Goal: Information Seeking & Learning: Check status

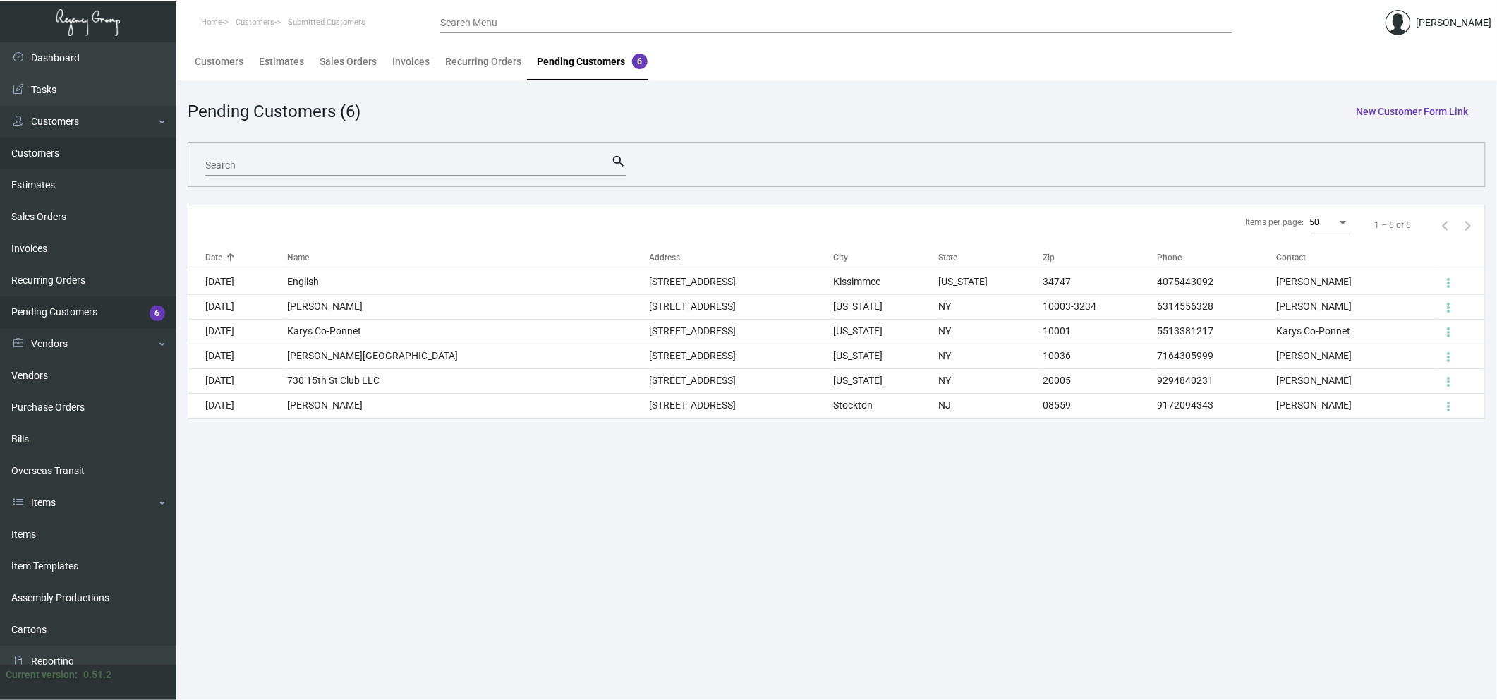
click at [85, 159] on link "Customers" at bounding box center [88, 154] width 176 height 32
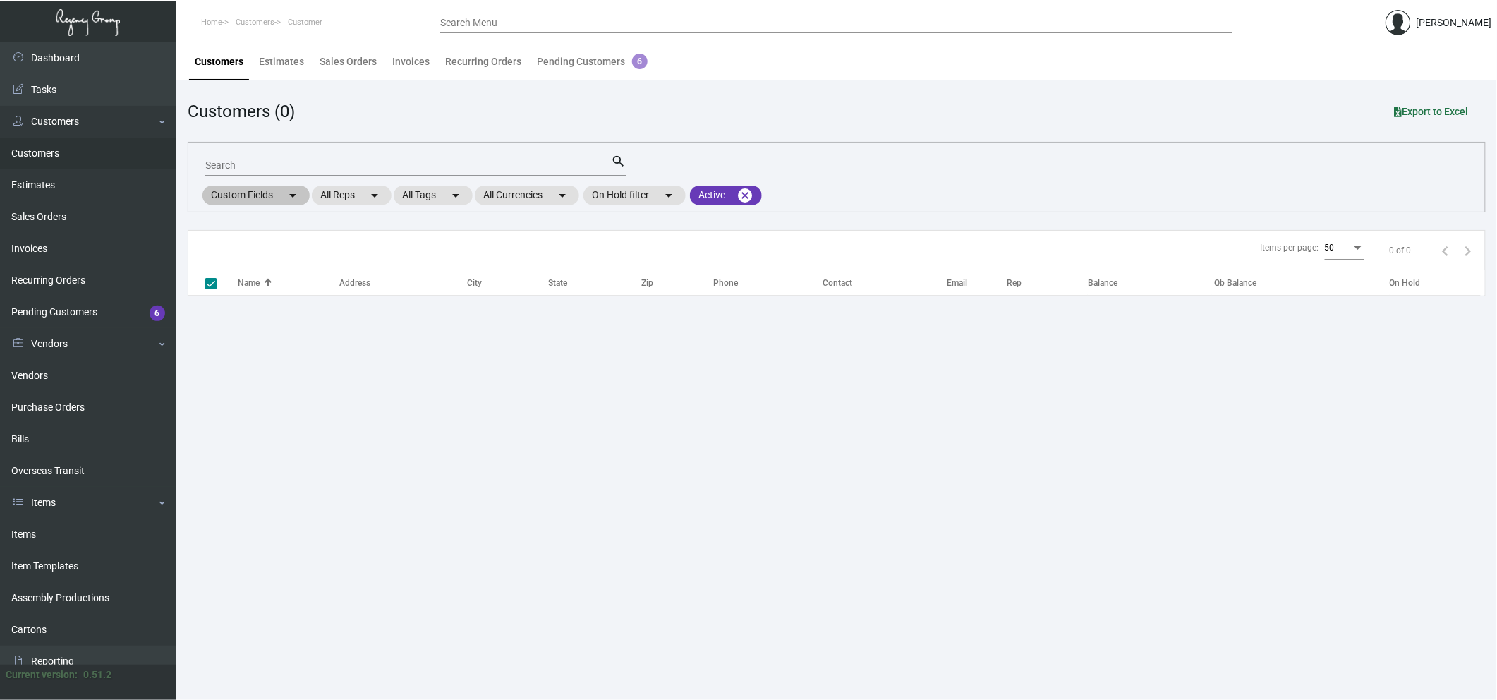
checkbox input "false"
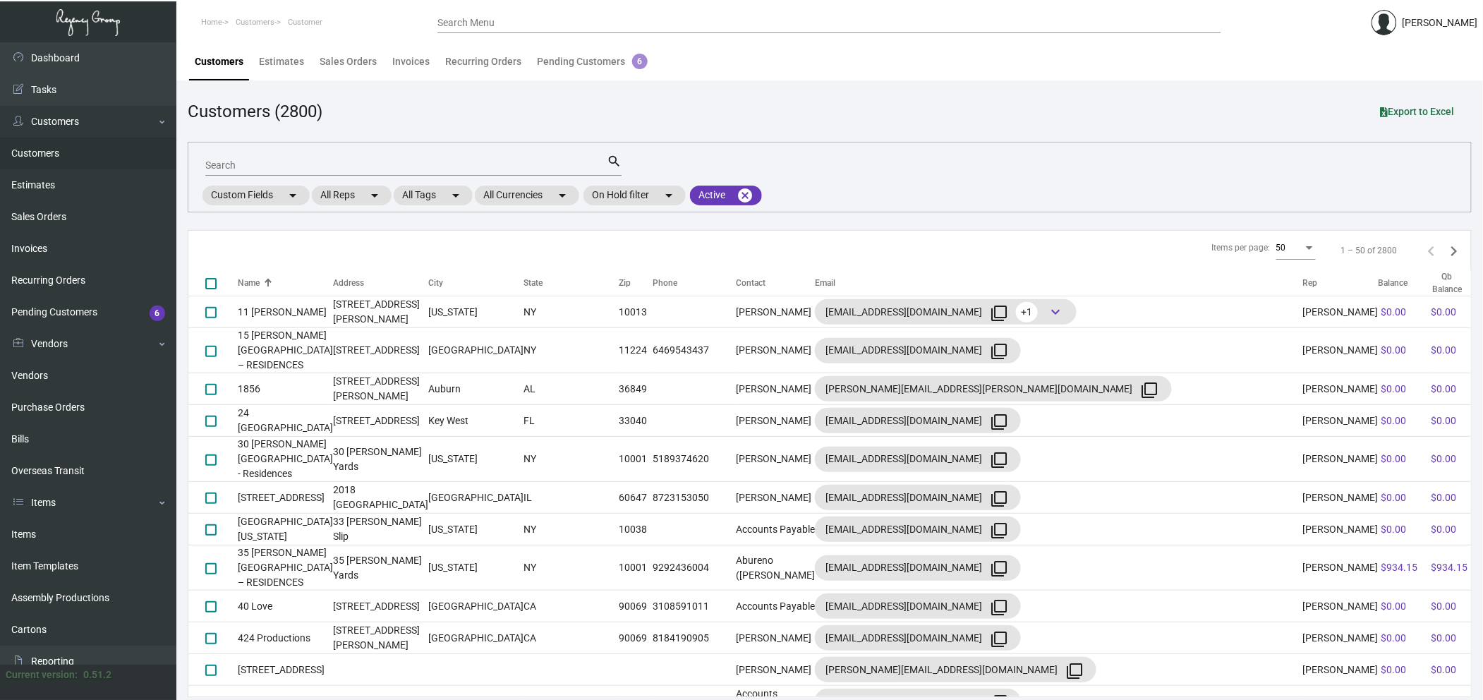
click at [232, 181] on mat-form-field "Search search" at bounding box center [413, 164] width 416 height 44
click at [235, 166] on input "Search" at bounding box center [405, 165] width 401 height 11
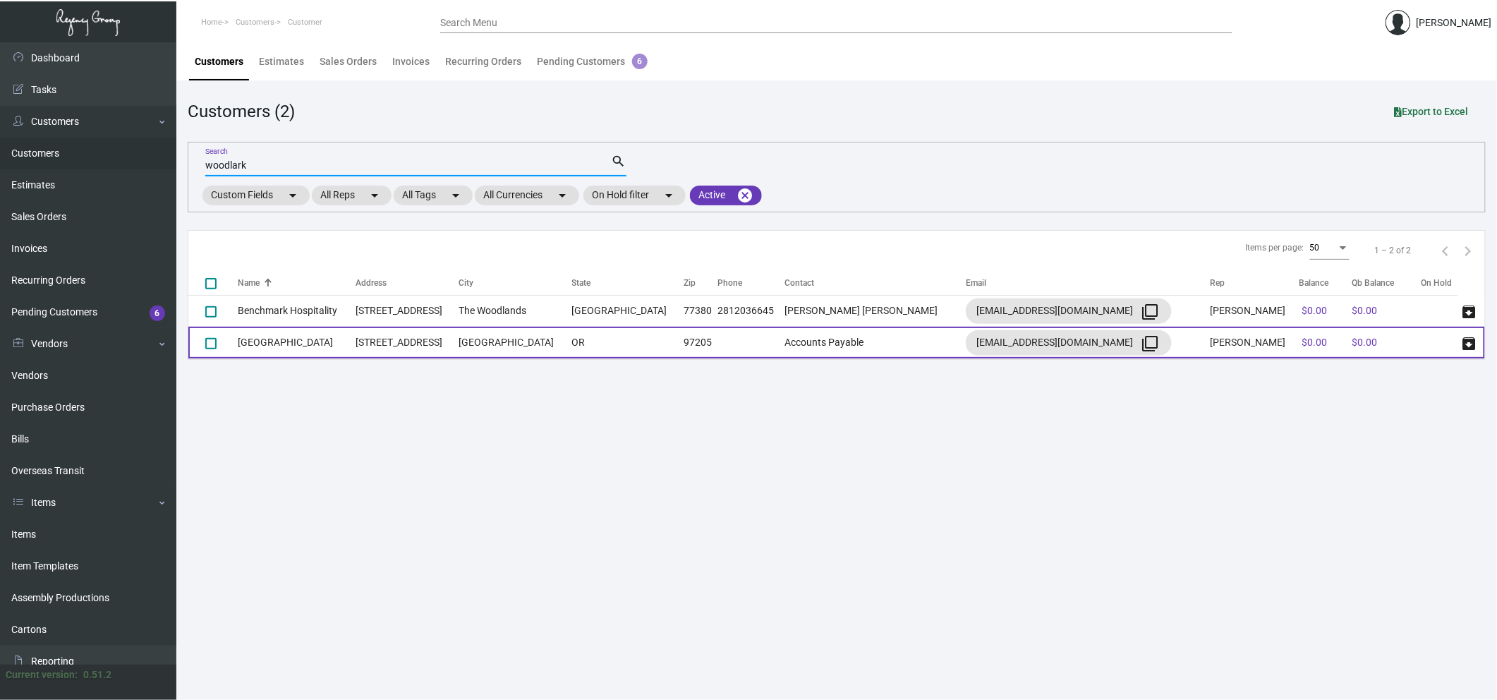
type input "woodlark"
click at [324, 345] on td "[GEOGRAPHIC_DATA]" at bounding box center [297, 343] width 118 height 32
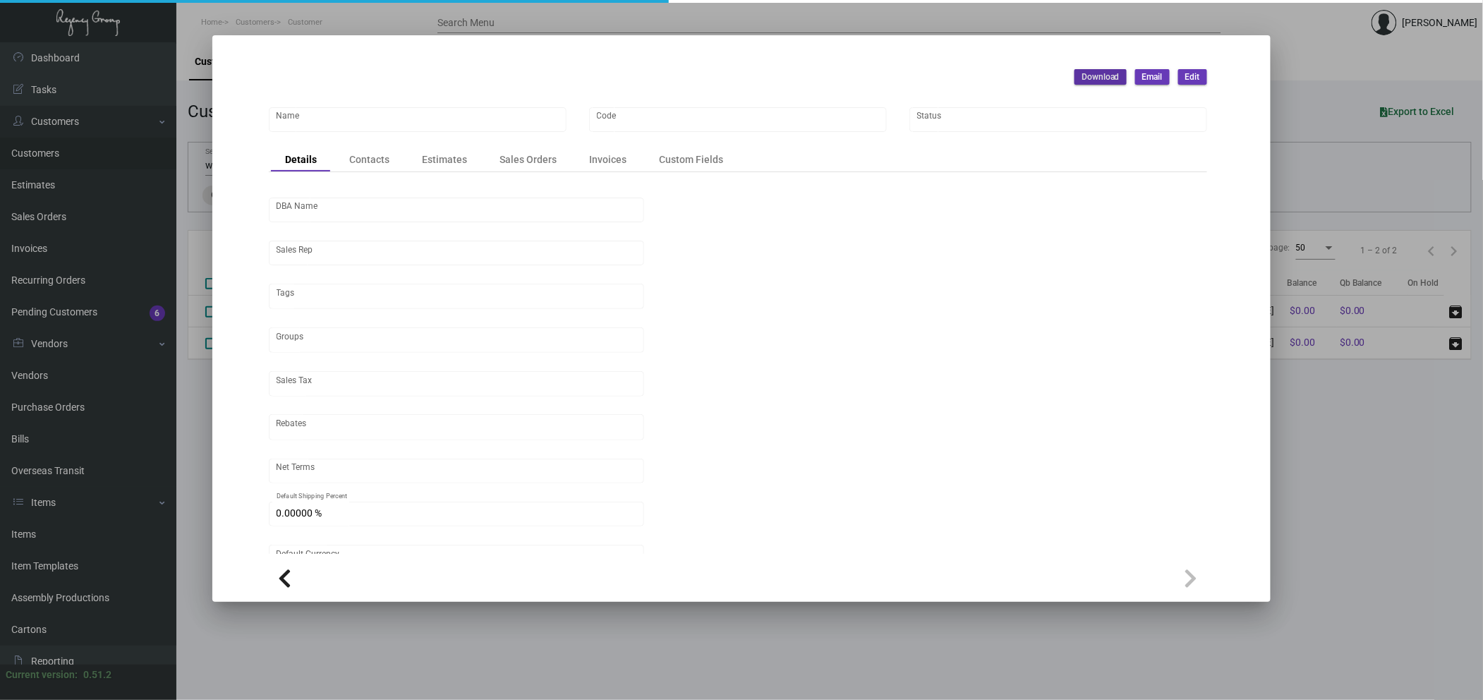
type input "[GEOGRAPHIC_DATA]"
type input "1059"
type input "[PERSON_NAME]"
type input "Out of State"
type input "Net 30"
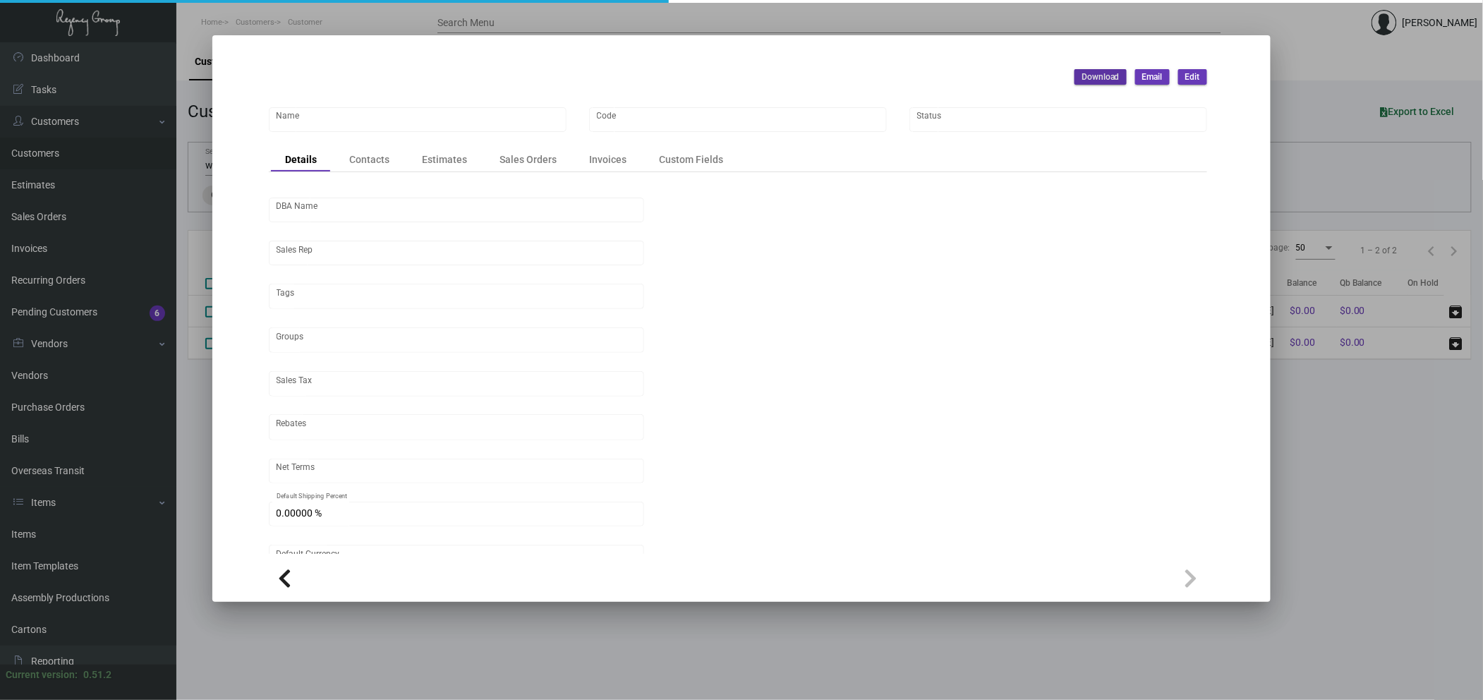
type input "United States Dollar $"
type input "$ 0.00"
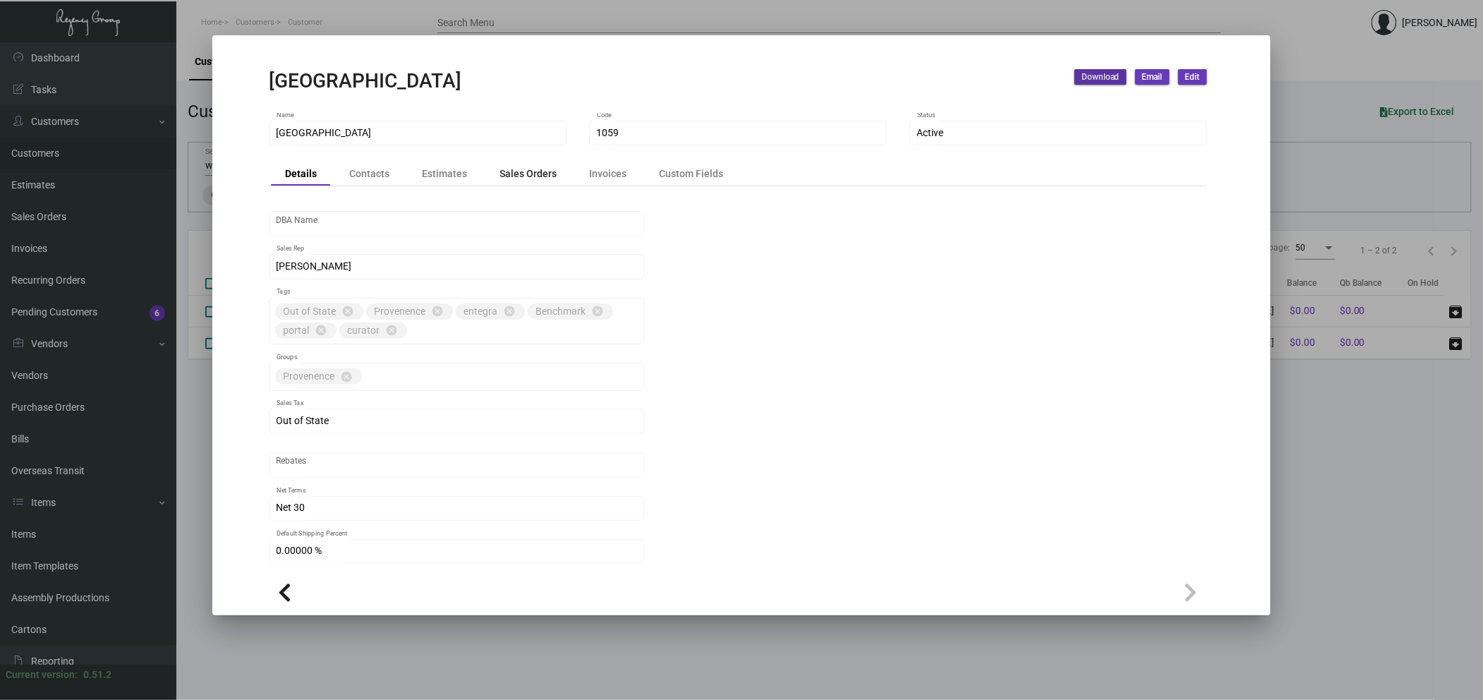
click at [525, 172] on div "Sales Orders" at bounding box center [527, 173] width 57 height 15
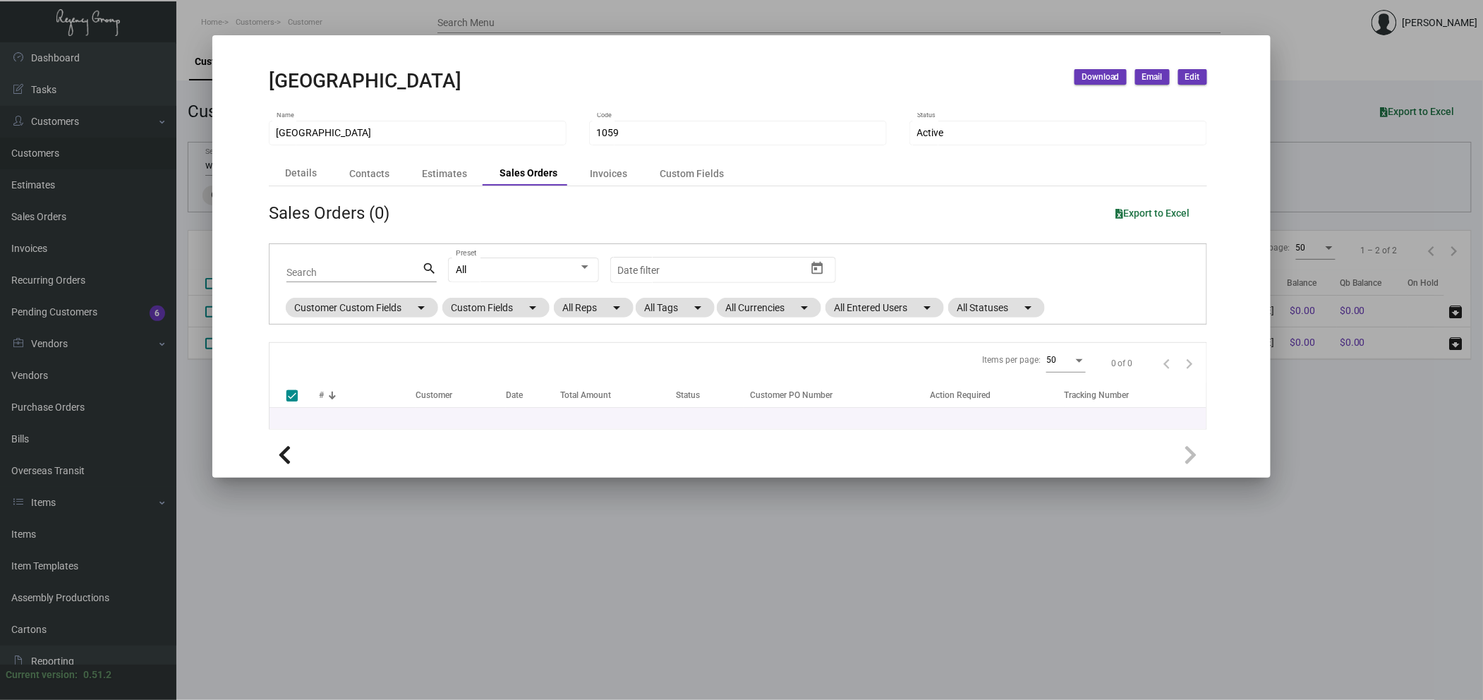
checkbox input "false"
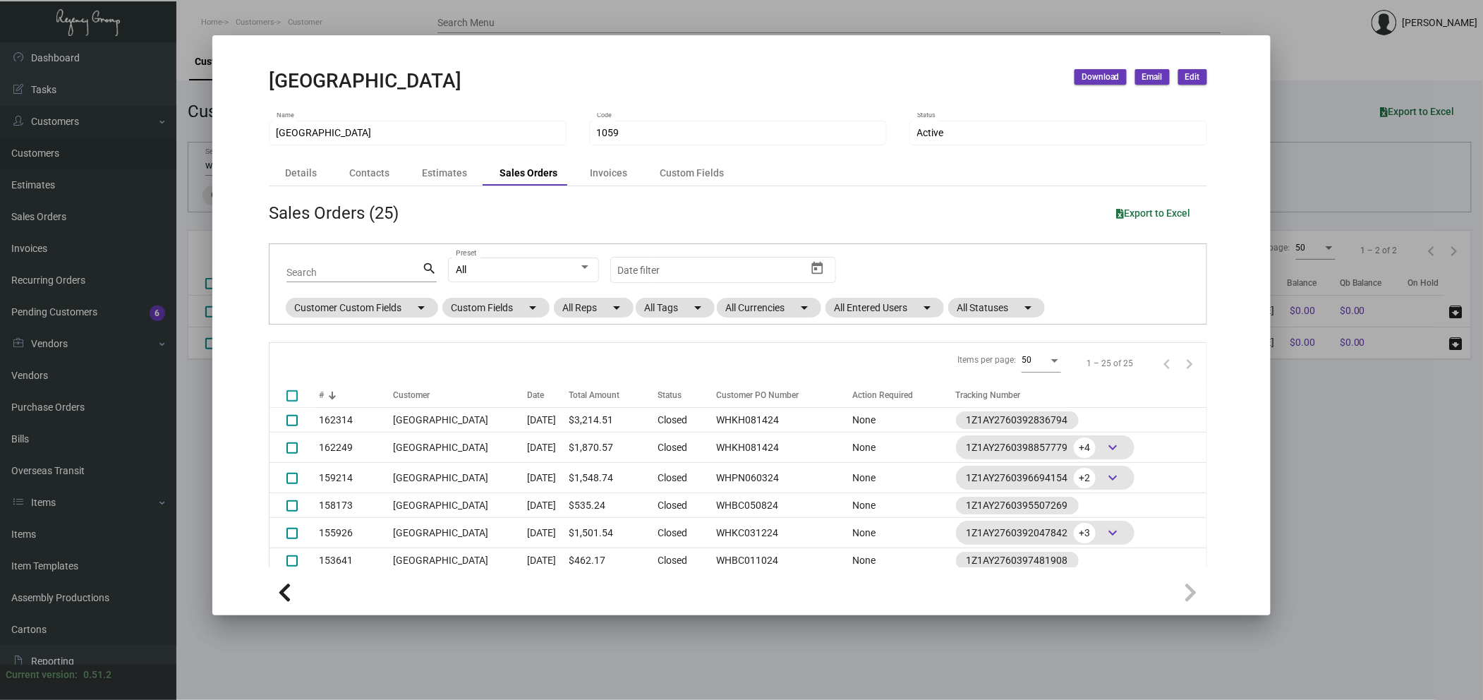
click at [856, 629] on div at bounding box center [741, 350] width 1483 height 700
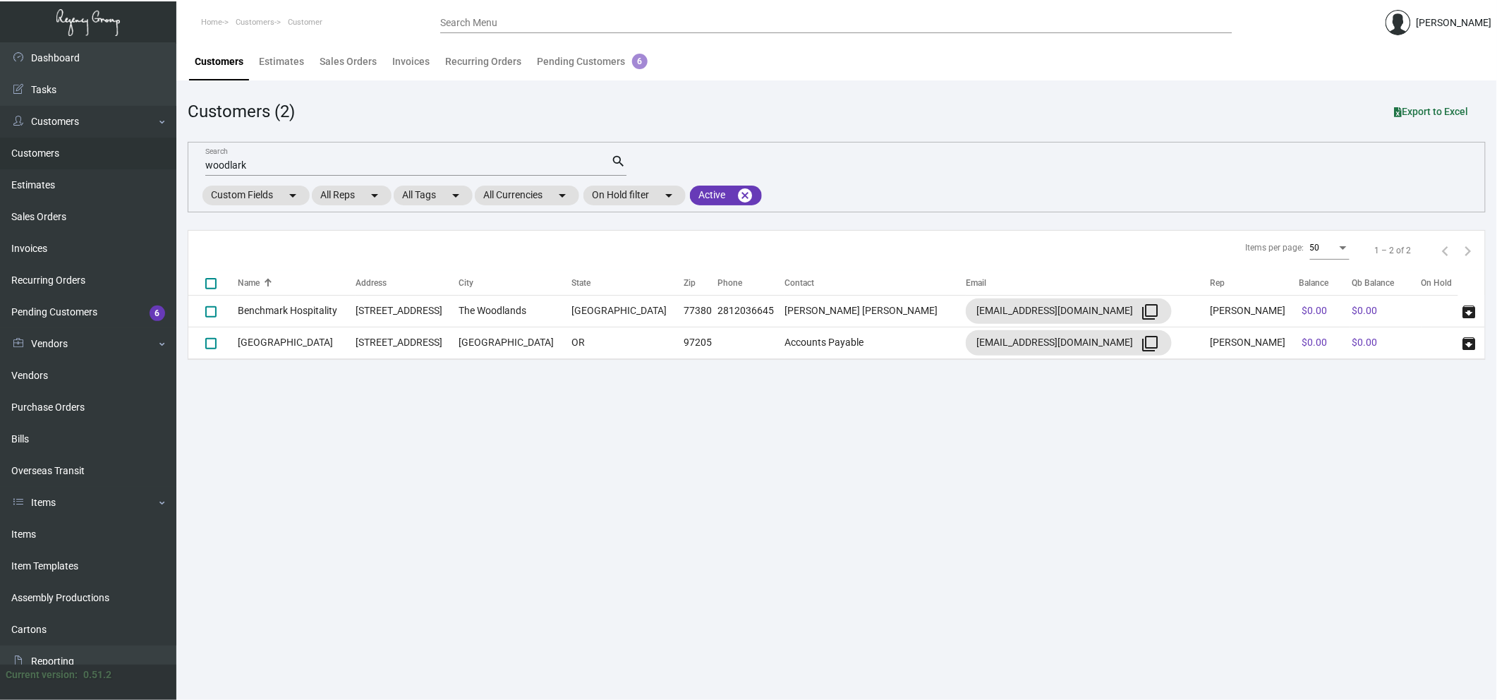
click at [1290, 469] on main "Customers Estimates Sales Orders Invoices Recurring Orders Pending Customers 6 …" at bounding box center [836, 370] width 1320 height 657
